Goal: Task Accomplishment & Management: Use online tool/utility

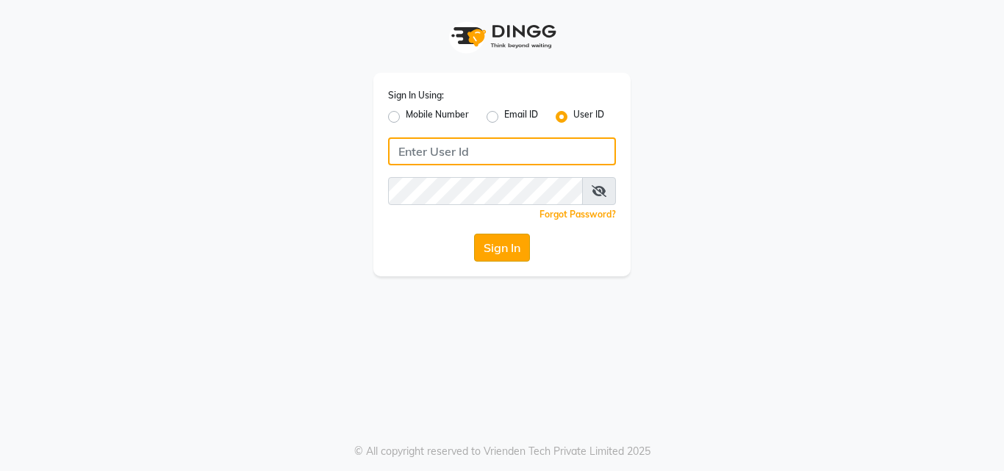
type input "8447146829"
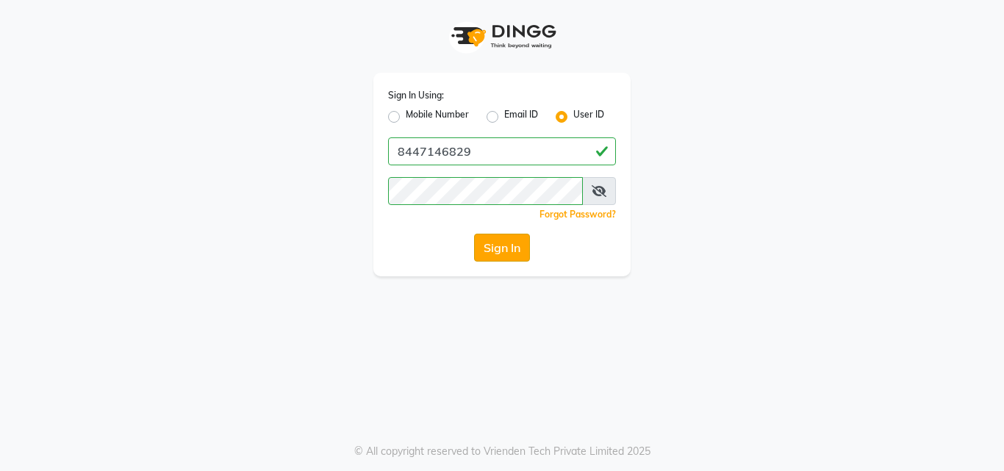
click at [496, 254] on button "Sign In" at bounding box center [502, 248] width 56 height 28
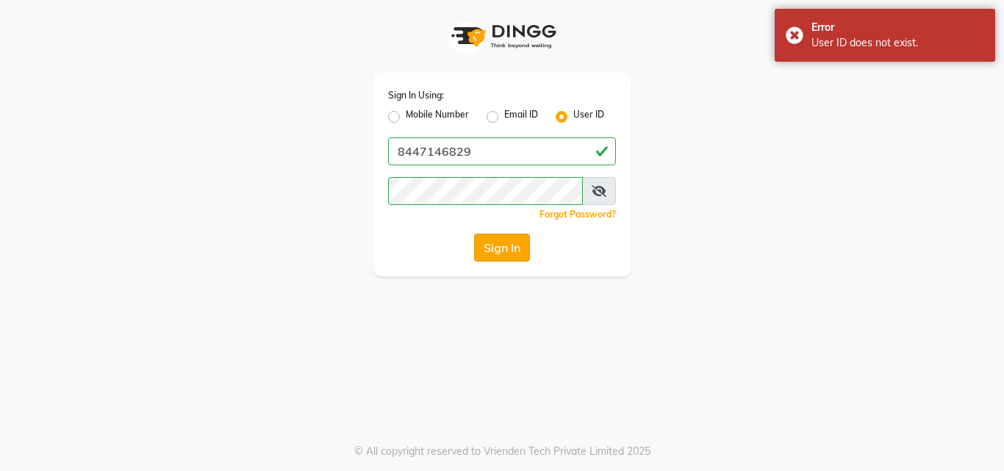
click at [499, 248] on button "Sign In" at bounding box center [502, 248] width 56 height 28
click at [406, 121] on label "Mobile Number" at bounding box center [437, 117] width 63 height 18
click at [406, 118] on input "Mobile Number" at bounding box center [411, 113] width 10 height 10
radio input "true"
radio input "false"
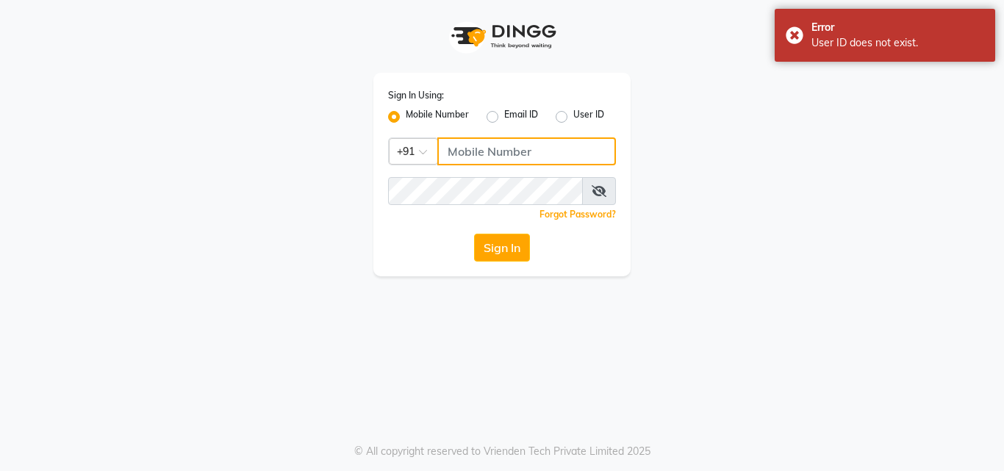
click at [450, 151] on input "Username" at bounding box center [526, 151] width 179 height 28
type input "8447146829"
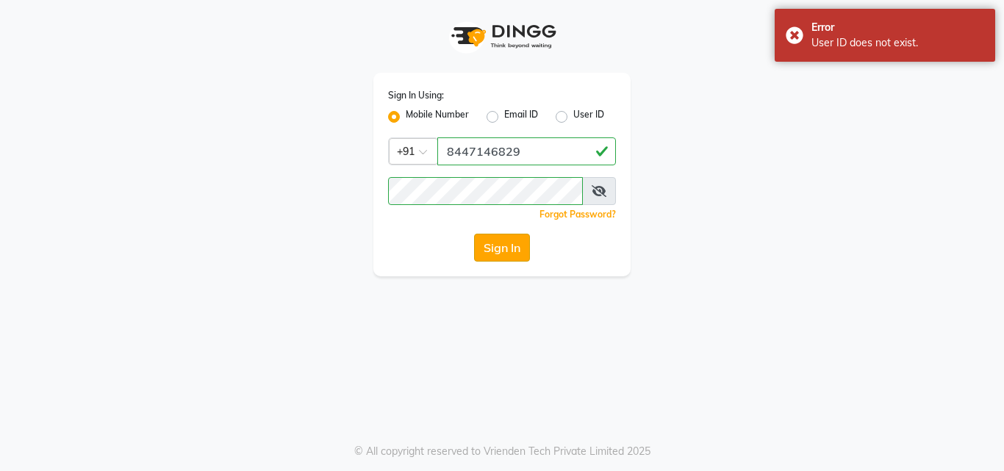
click at [500, 242] on button "Sign In" at bounding box center [502, 248] width 56 height 28
